Goal: Find specific page/section: Find specific page/section

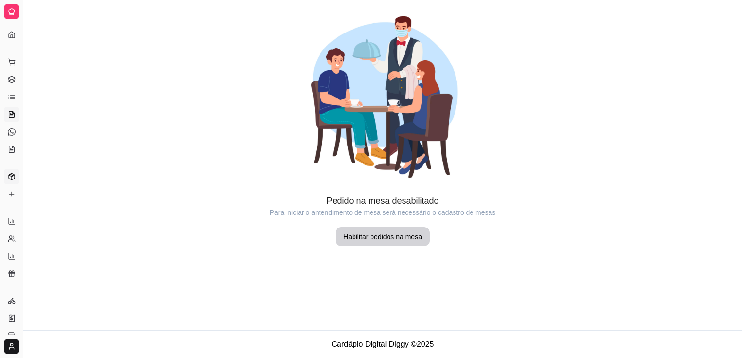
click at [8, 171] on link "Produtos" at bounding box center [12, 177] width 16 height 16
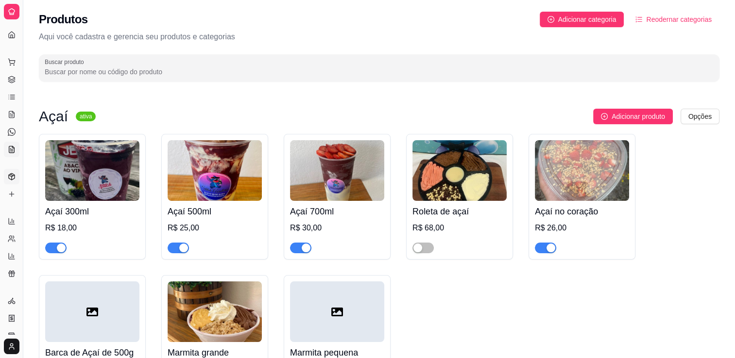
click at [14, 146] on icon at bounding box center [12, 150] width 8 height 8
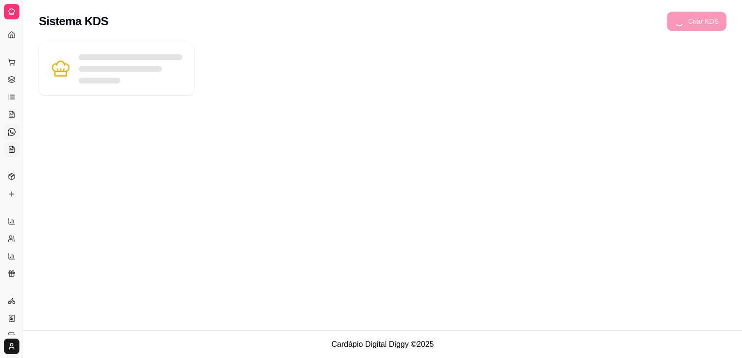
click at [14, 132] on icon at bounding box center [12, 132] width 8 height 8
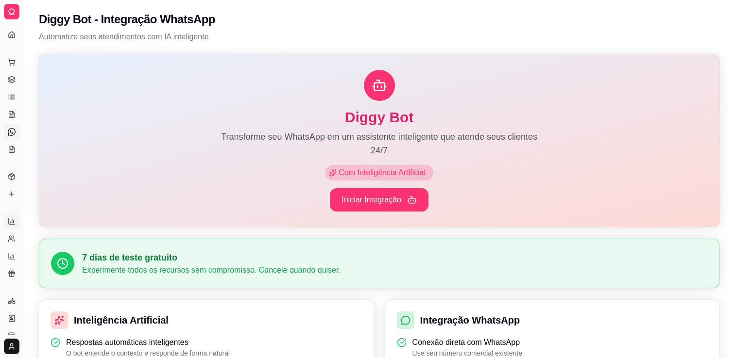
click at [13, 226] on link "Relatórios de vendas" at bounding box center [12, 222] width 16 height 16
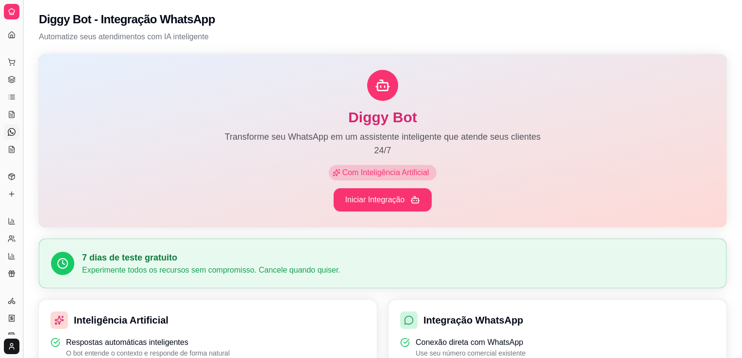
select select "ALL"
select select "0"
